Goal: Information Seeking & Learning: Learn about a topic

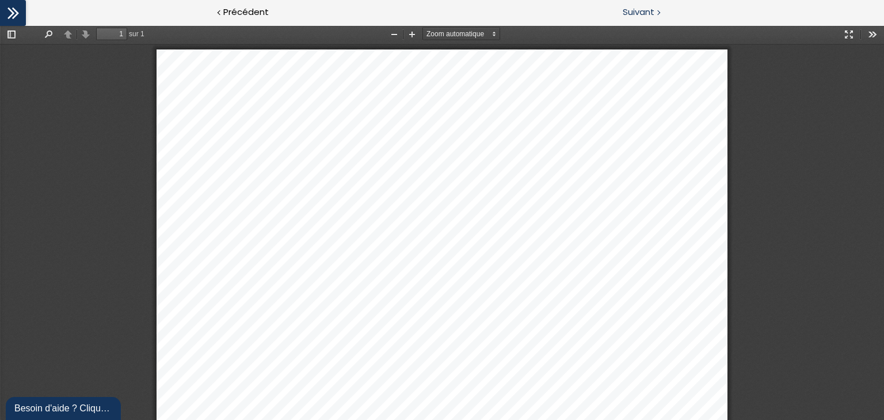
click at [645, 14] on span "Suivant" at bounding box center [639, 12] width 32 height 14
click at [631, 10] on span "Suivant" at bounding box center [639, 12] width 32 height 14
click at [649, 9] on span "Suivant" at bounding box center [639, 12] width 32 height 14
click at [642, 14] on span "Suivant" at bounding box center [639, 12] width 32 height 14
click at [659, 10] on div at bounding box center [657, 12] width 3 height 14
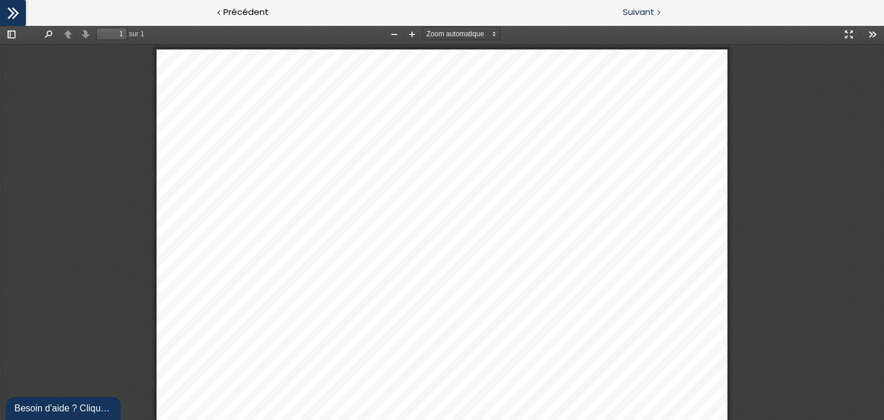
click at [640, 5] on div "Suivant" at bounding box center [663, 13] width 442 height 26
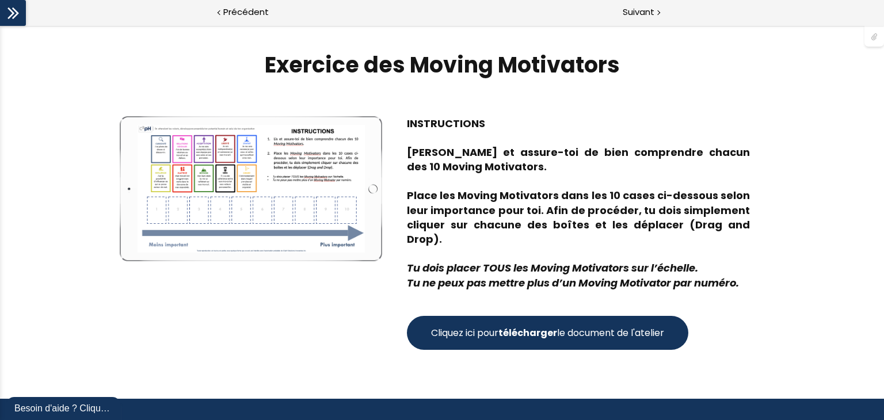
click at [241, 173] on div at bounding box center [251, 189] width 227 height 128
click at [476, 326] on span "Cliquez ici pour télécharger le document de l'atelier" at bounding box center [547, 333] width 233 height 14
click at [629, 17] on span "Suivant" at bounding box center [639, 12] width 32 height 14
click at [642, 13] on span "Suivant" at bounding box center [639, 12] width 32 height 14
click at [640, 14] on span "Suivant" at bounding box center [639, 12] width 32 height 14
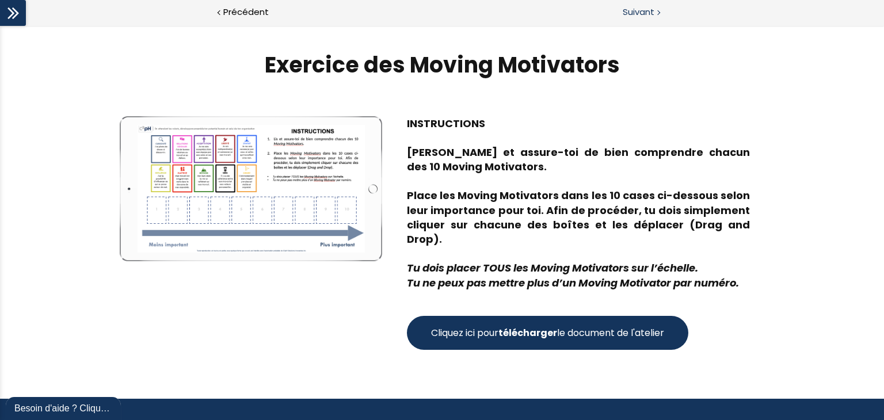
click at [631, 21] on div "Suivant" at bounding box center [663, 13] width 442 height 26
click at [623, 17] on span "Suivant" at bounding box center [639, 12] width 32 height 14
click at [642, 7] on span "Suivant" at bounding box center [639, 12] width 32 height 14
click at [645, 20] on div "Suivant" at bounding box center [663, 13] width 442 height 26
click at [640, 10] on span "Suivant" at bounding box center [639, 12] width 32 height 14
